Goal: Communication & Community: Answer question/provide support

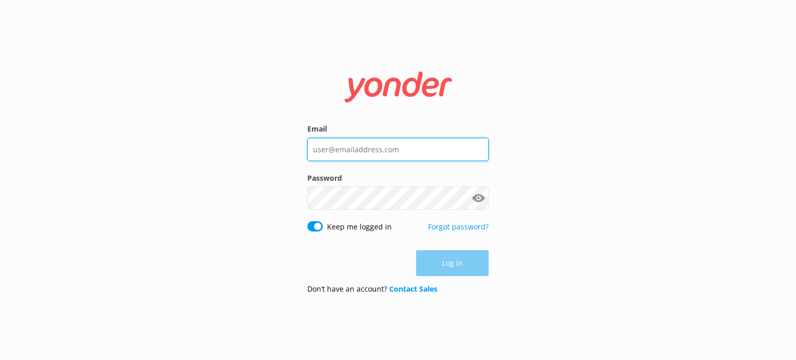
type input "[EMAIL_ADDRESS][DOMAIN_NAME]"
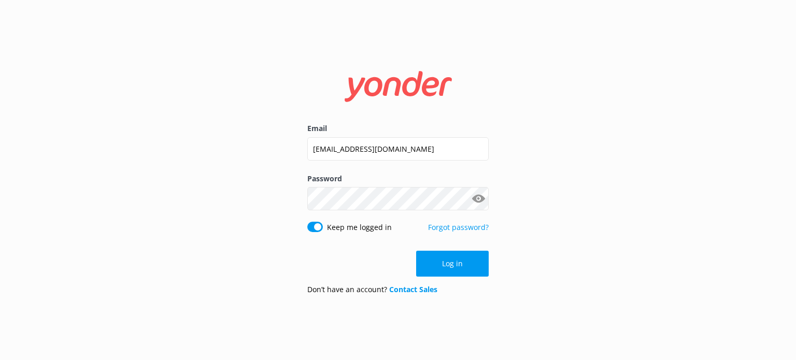
click at [463, 254] on div "Log in" at bounding box center [397, 264] width 181 height 26
click at [463, 254] on button "Log in" at bounding box center [452, 264] width 73 height 26
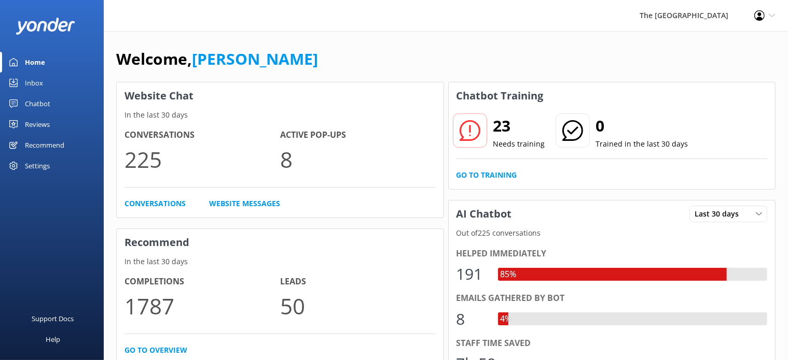
click at [33, 74] on div "Inbox" at bounding box center [34, 83] width 18 height 21
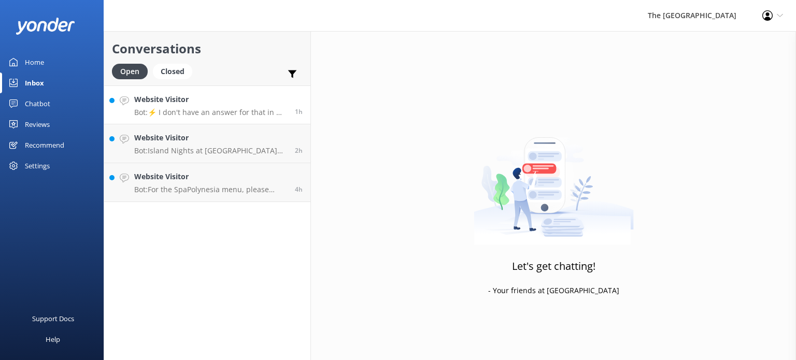
click at [206, 112] on p "Bot: ⚡ I don't have an answer for that in my knowledge base. Please try and rep…" at bounding box center [210, 112] width 153 height 9
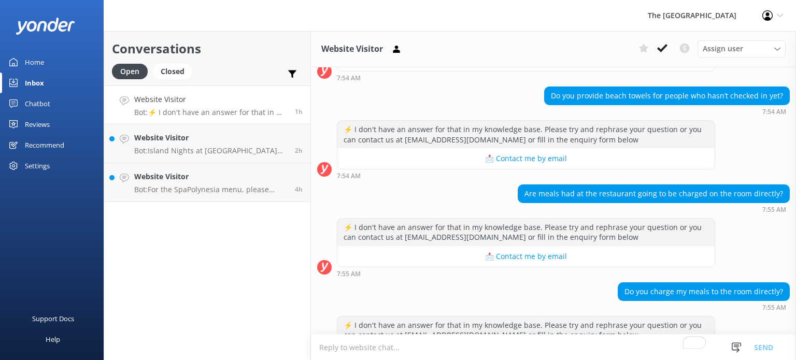
scroll to position [856, 0]
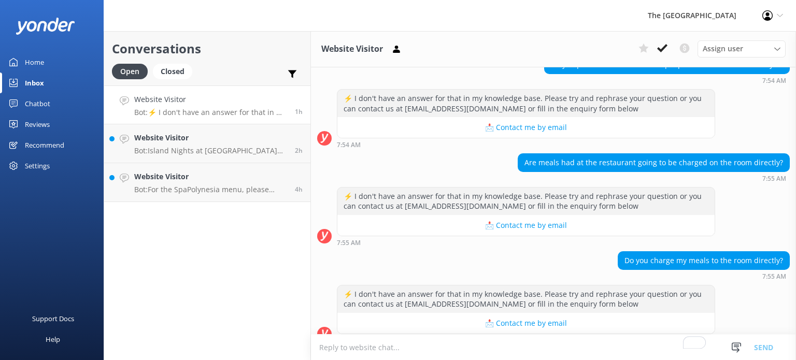
click at [399, 351] on textarea "To enrich screen reader interactions, please activate Accessibility in Grammarl…" at bounding box center [553, 347] width 485 height 25
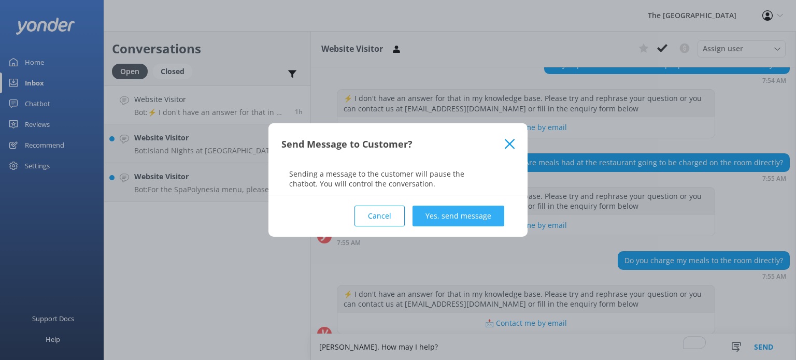
type textarea "[PERSON_NAME]. How may I help?"
click at [460, 213] on button "Yes, send message" at bounding box center [459, 216] width 92 height 21
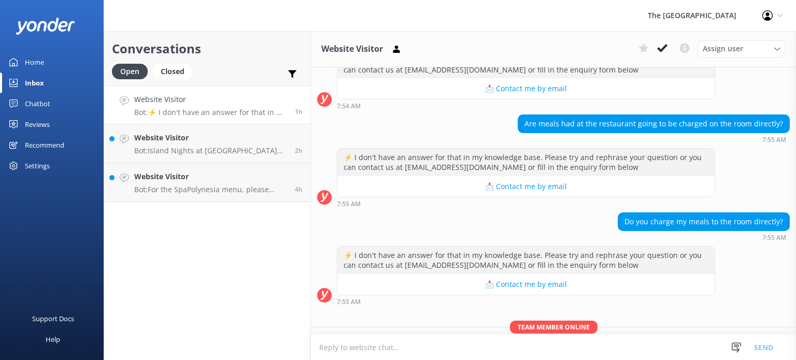
scroll to position [923, 0]
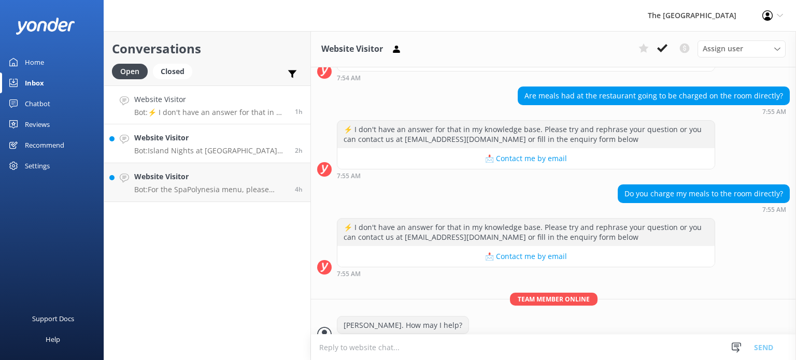
click at [198, 148] on p "Bot: Island Nights at [GEOGRAPHIC_DATA] feature the "Legends of Polynesia" Isla…" at bounding box center [210, 150] width 153 height 9
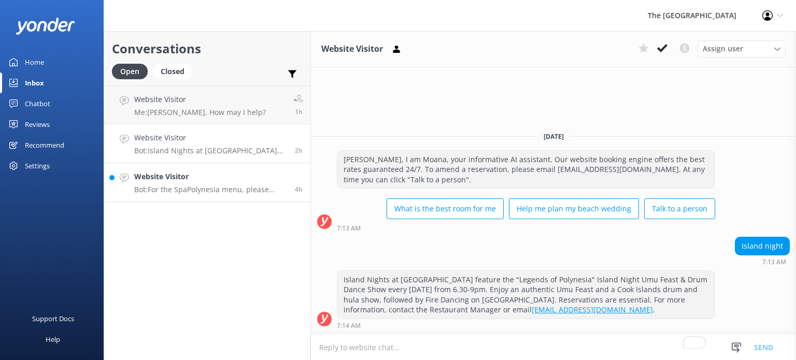
click at [198, 172] on h4 "Website Visitor" at bounding box center [210, 176] width 153 height 11
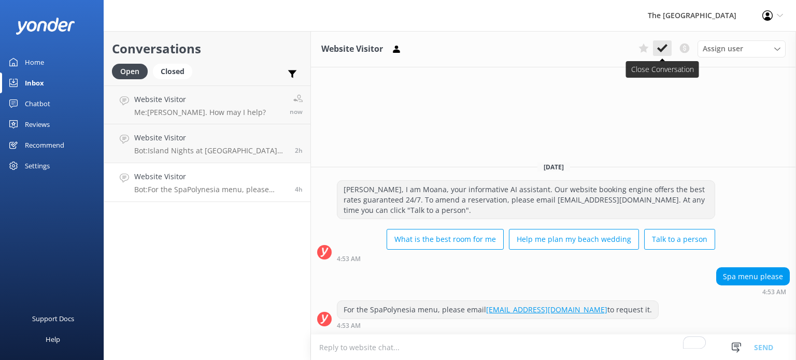
click at [666, 48] on use at bounding box center [662, 48] width 10 height 8
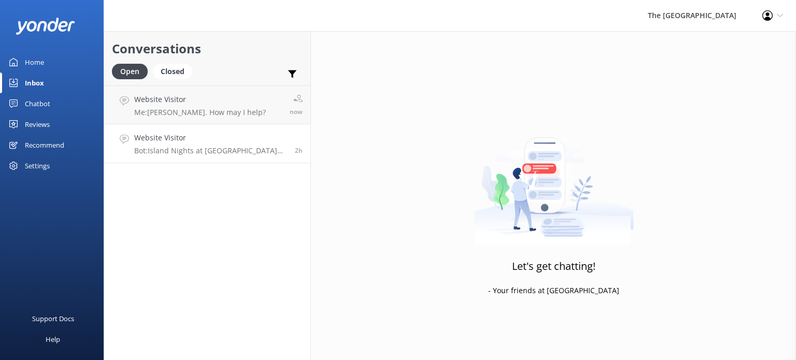
click at [191, 134] on h4 "Website Visitor" at bounding box center [210, 137] width 153 height 11
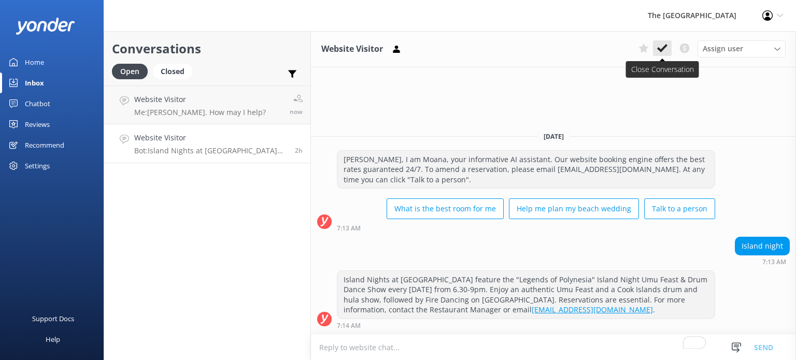
click at [665, 46] on icon at bounding box center [662, 48] width 10 height 10
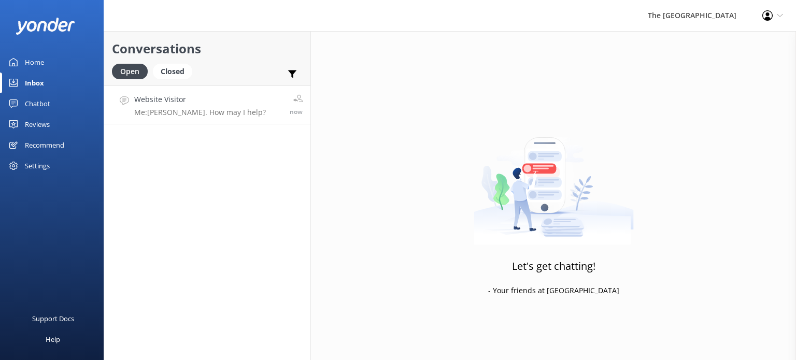
click at [209, 99] on h4 "Website Visitor" at bounding box center [200, 99] width 132 height 11
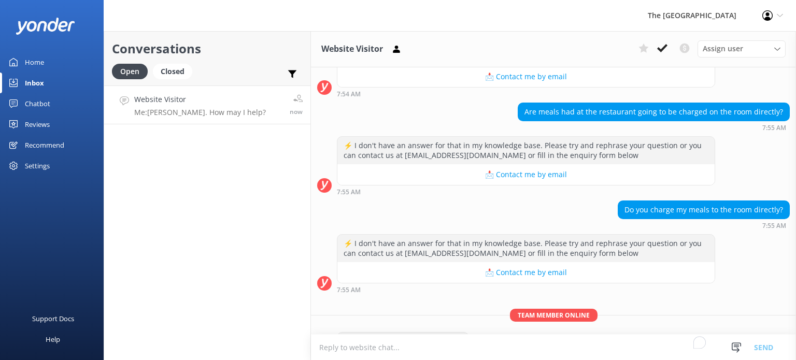
scroll to position [923, 0]
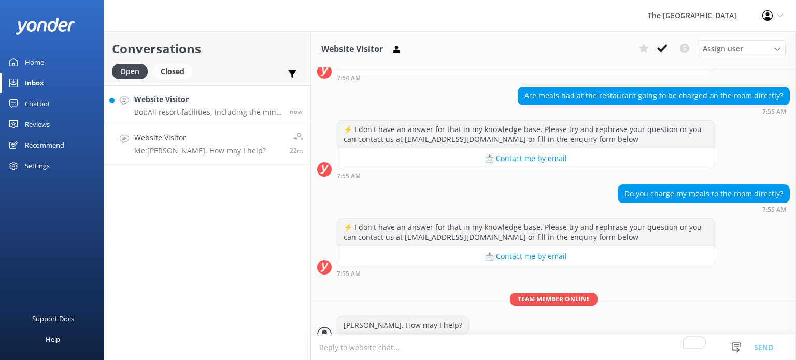
click at [177, 113] on p "Bot: All resort facilities, including the mini water park, are reserved exclusi…" at bounding box center [208, 112] width 148 height 9
